Goal: Task Accomplishment & Management: Use online tool/utility

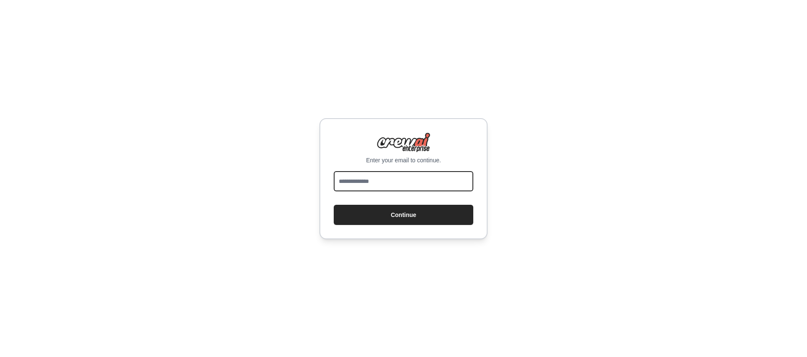
click at [364, 179] on input "email" at bounding box center [404, 181] width 140 height 20
type input "**********"
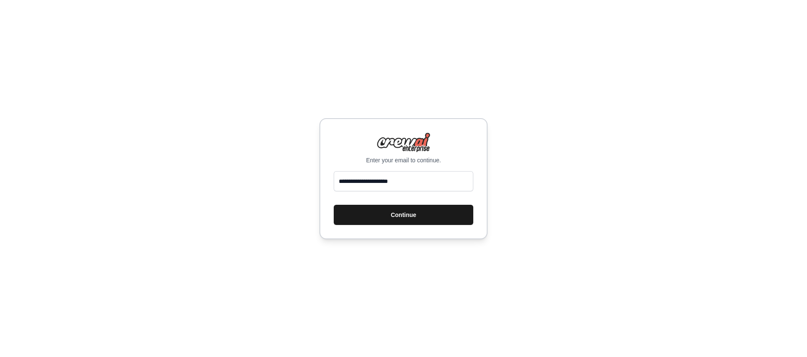
click at [392, 220] on button "Continue" at bounding box center [404, 215] width 140 height 20
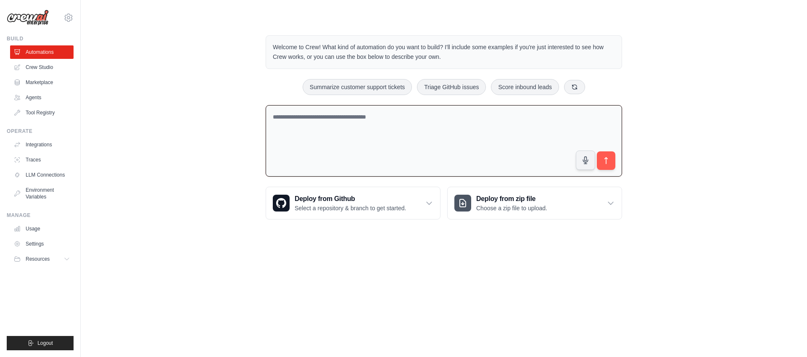
click at [377, 127] on textarea at bounding box center [444, 141] width 357 height 72
click at [382, 114] on textarea at bounding box center [444, 141] width 357 height 72
click at [31, 95] on link "Agents" at bounding box center [42, 97] width 63 height 13
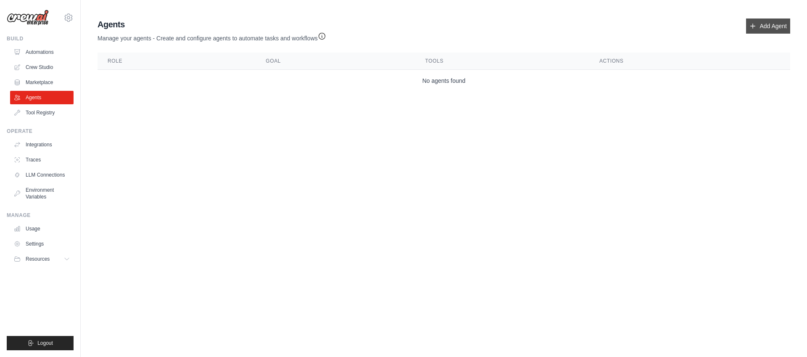
click at [782, 19] on link "Add Agent" at bounding box center [768, 26] width 44 height 15
click at [759, 28] on link "Add Agent" at bounding box center [768, 26] width 44 height 15
